Goal: Task Accomplishment & Management: Complete application form

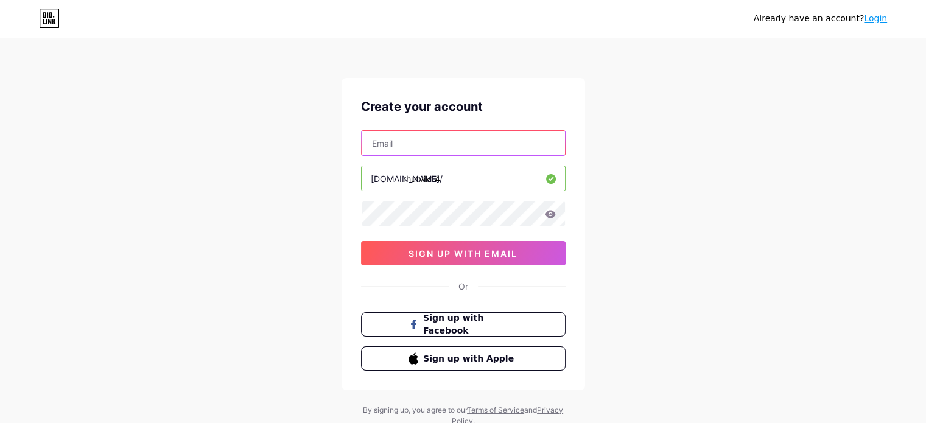
drag, startPoint x: 0, startPoint y: 0, endPoint x: 407, endPoint y: 147, distance: 433.0
click at [407, 147] on input "text" at bounding box center [462, 143] width 203 height 24
type input "[EMAIL_ADDRESS][DOMAIN_NAME]"
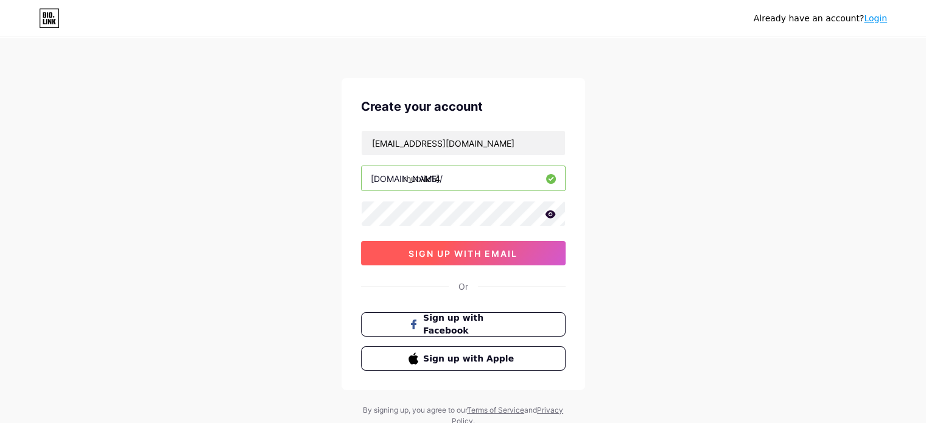
click at [435, 258] on button "sign up with email" at bounding box center [463, 253] width 204 height 24
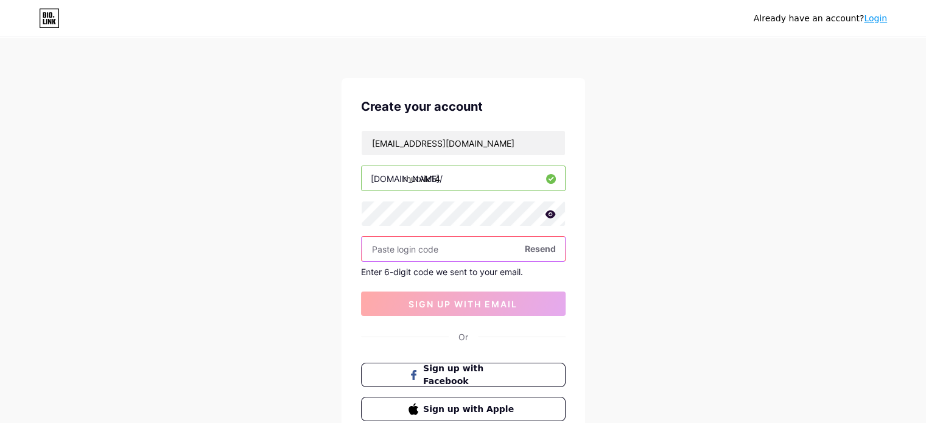
click at [379, 246] on input "text" at bounding box center [462, 249] width 203 height 24
paste input "425056"
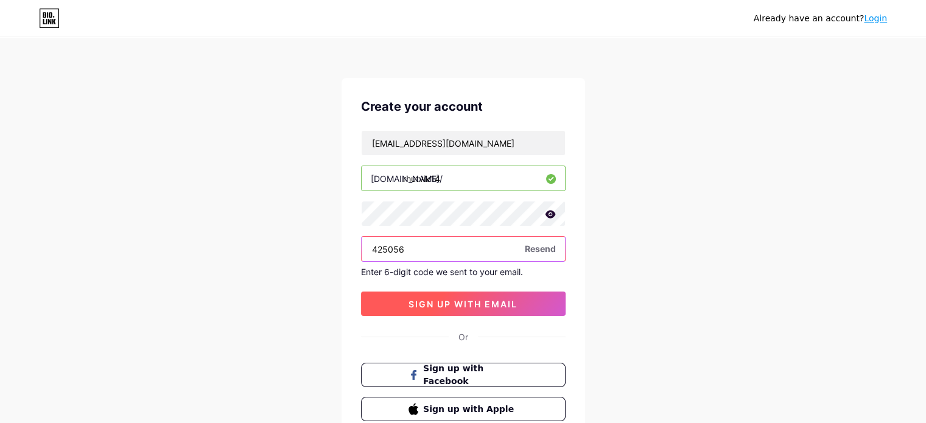
type input "425056"
click at [457, 303] on span "sign up with email" at bounding box center [462, 304] width 109 height 10
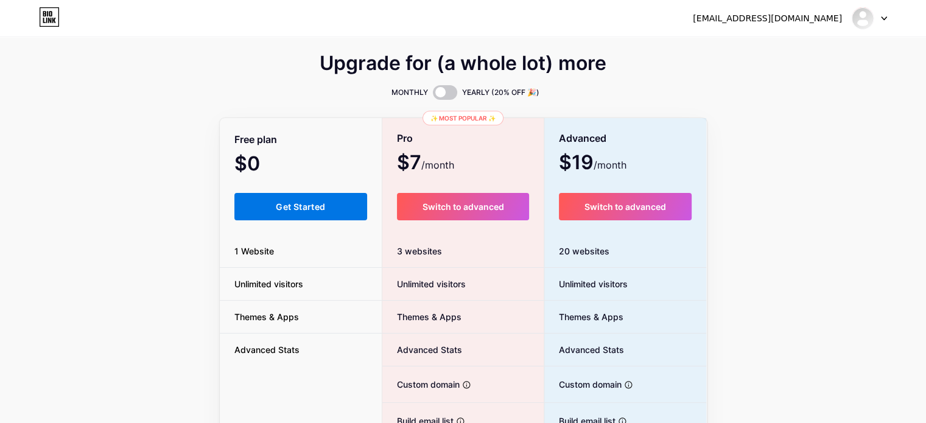
click at [295, 211] on span "Get Started" at bounding box center [300, 206] width 49 height 10
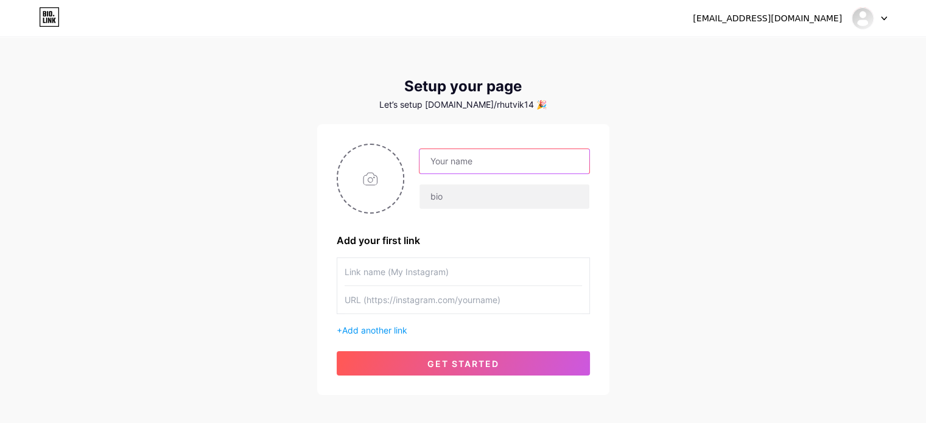
click at [459, 165] on input "text" at bounding box center [503, 161] width 169 height 24
type input "rhutvik14"
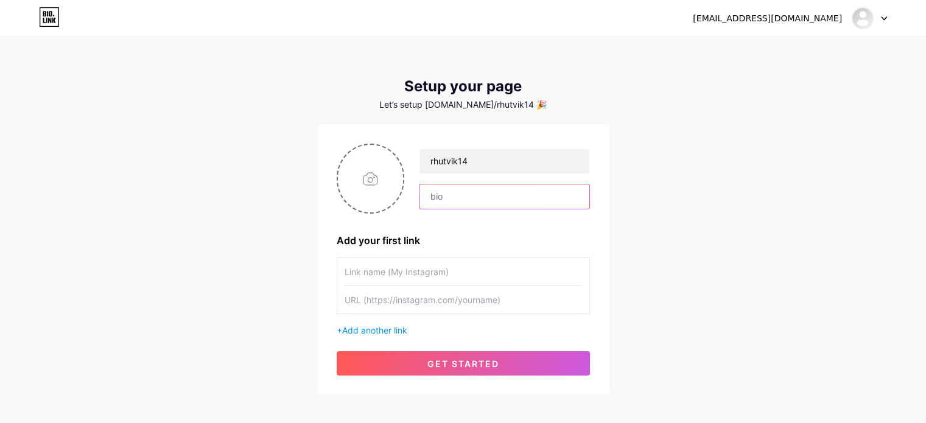
click at [438, 194] on input "text" at bounding box center [503, 196] width 169 height 24
type input "Best Artificial Intelligence Training in [GEOGRAPHIC_DATA]"
click at [381, 270] on input "text" at bounding box center [462, 271] width 237 height 27
drag, startPoint x: 451, startPoint y: 197, endPoint x: 602, endPoint y: 197, distance: 151.5
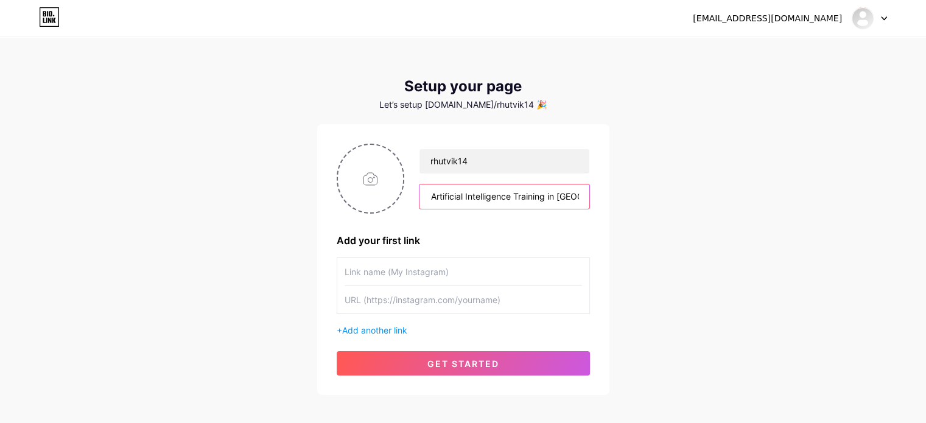
click at [602, 197] on div "rhutvik14 Best Artificial Intelligence Training in [GEOGRAPHIC_DATA] Add your f…" at bounding box center [463, 259] width 292 height 271
click at [385, 273] on input "text" at bounding box center [462, 271] width 237 height 27
paste input "Artificial Intelligence Training in [GEOGRAPHIC_DATA]"
type input "Artificial Intelligence Training in [GEOGRAPHIC_DATA]"
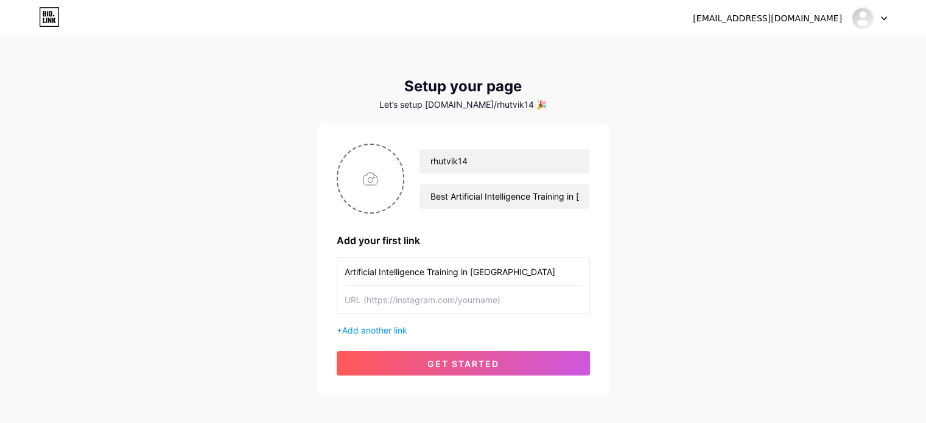
click at [416, 301] on input "text" at bounding box center [462, 299] width 237 height 27
paste input "[URL][DOMAIN_NAME]"
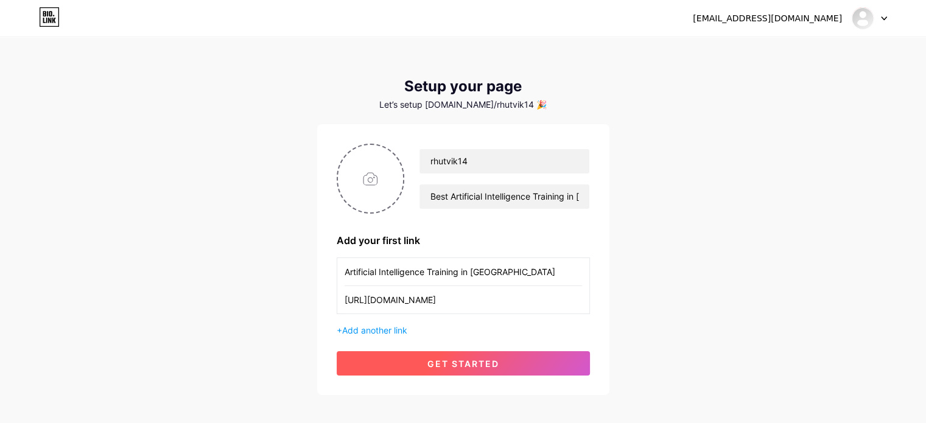
type input "[URL][DOMAIN_NAME]"
click at [438, 362] on span "get started" at bounding box center [463, 363] width 72 height 10
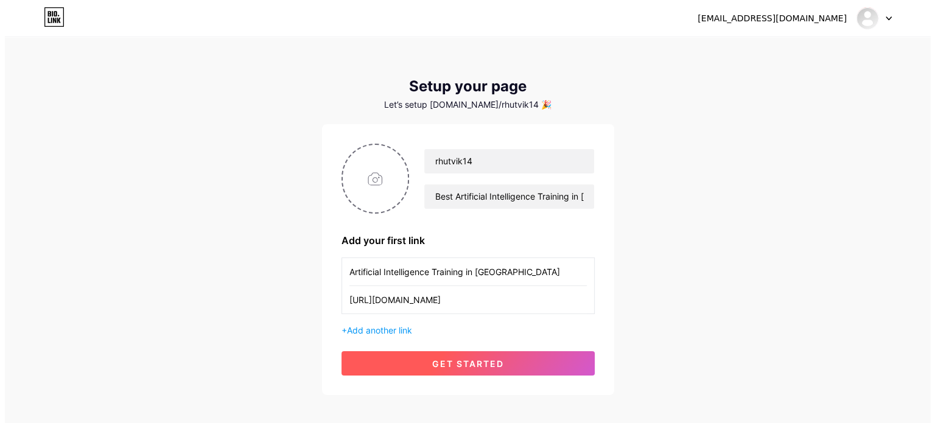
scroll to position [0, 0]
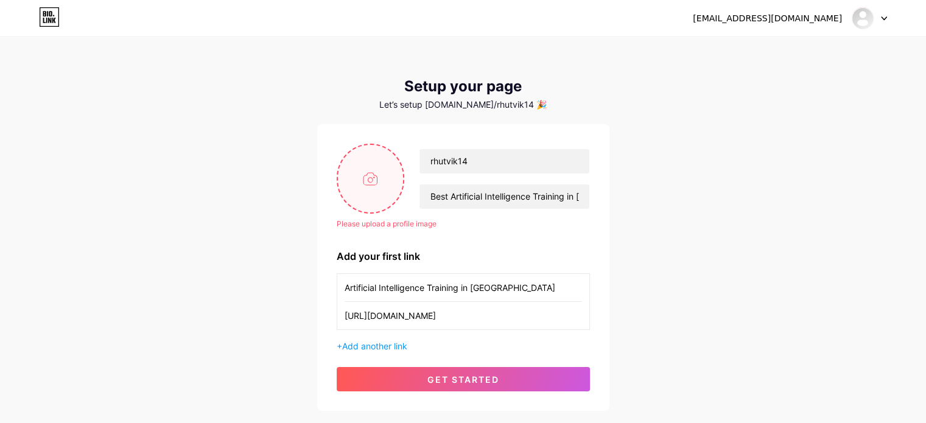
click at [364, 185] on input "file" at bounding box center [371, 179] width 66 height 68
type input "C:\fakepath\sevenMLogo.jpg"
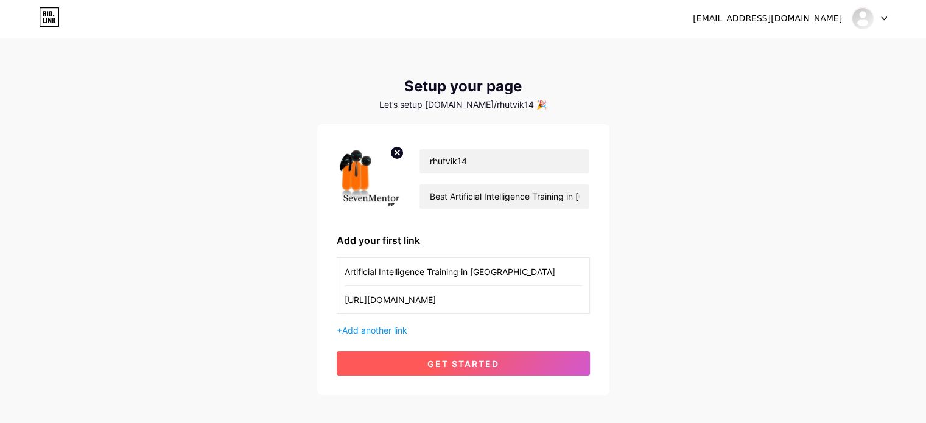
click at [477, 367] on span "get started" at bounding box center [463, 363] width 72 height 10
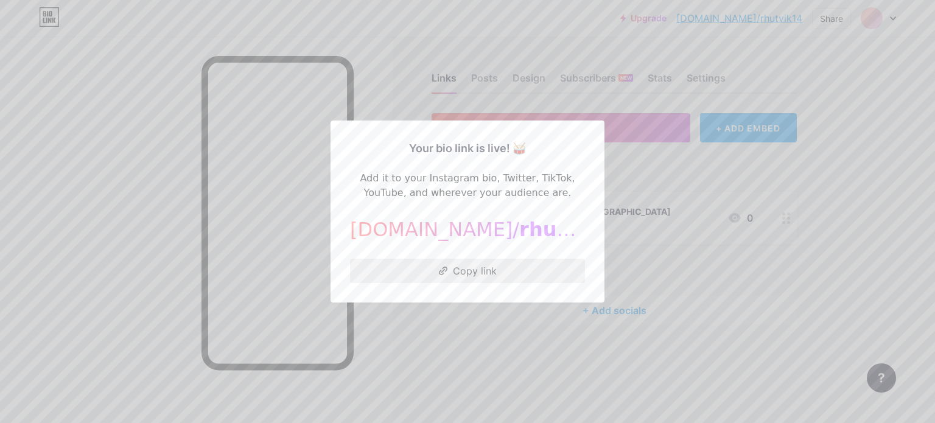
click at [464, 274] on button "Copy link" at bounding box center [467, 271] width 235 height 24
click at [705, 187] on div at bounding box center [467, 211] width 935 height 423
